Goal: Find specific page/section: Find specific page/section

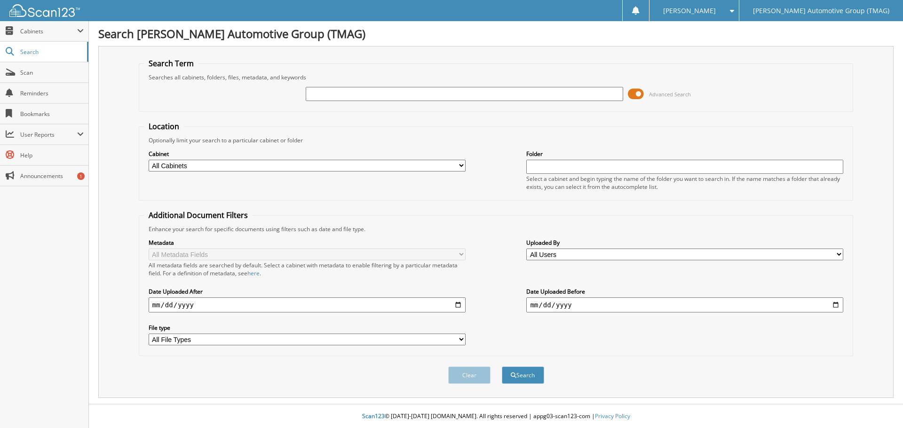
click at [329, 93] on input "text" at bounding box center [464, 94] width 317 height 14
type input "c26178"
click at [502, 367] on button "Search" at bounding box center [523, 375] width 42 height 17
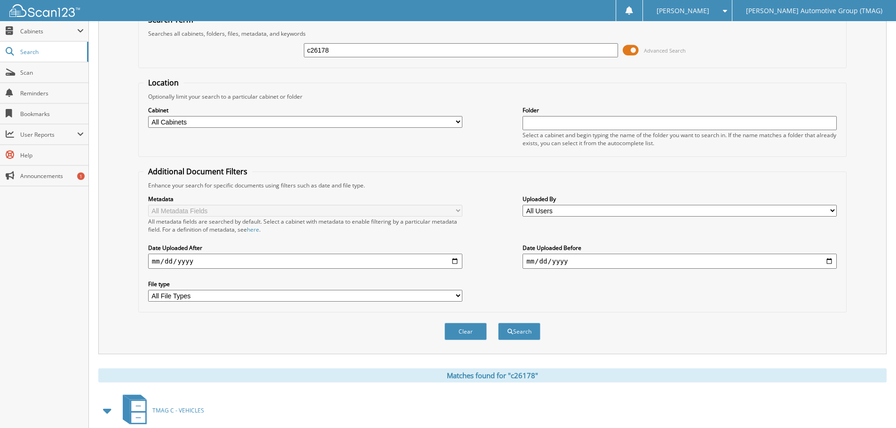
scroll to position [97, 0]
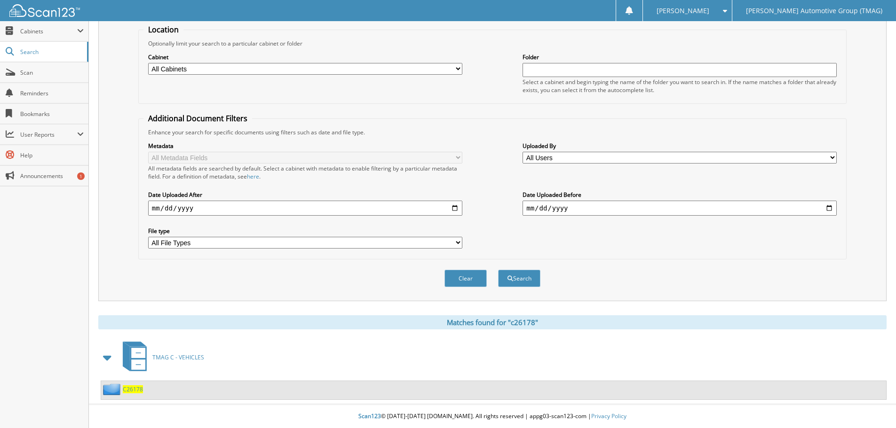
click at [131, 388] on span "C26178" at bounding box center [133, 390] width 20 height 8
